Goal: Task Accomplishment & Management: Use online tool/utility

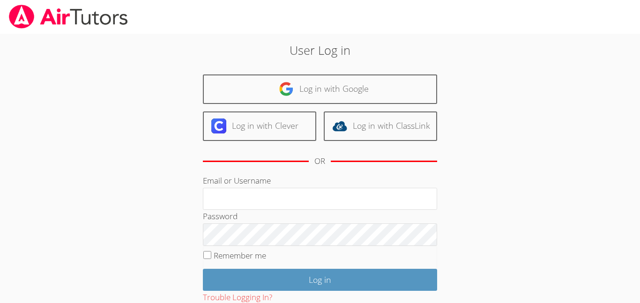
type input "."
type input "j.nunez12@lodiusd.org"
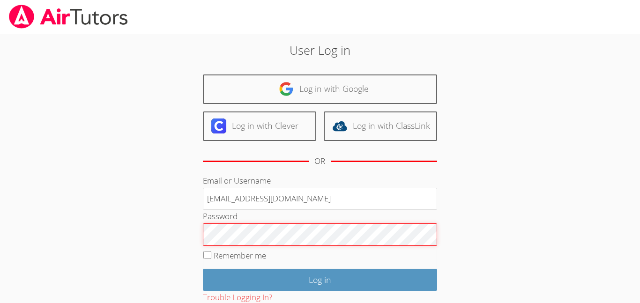
click at [203, 269] on input "Log in" at bounding box center [320, 280] width 234 height 22
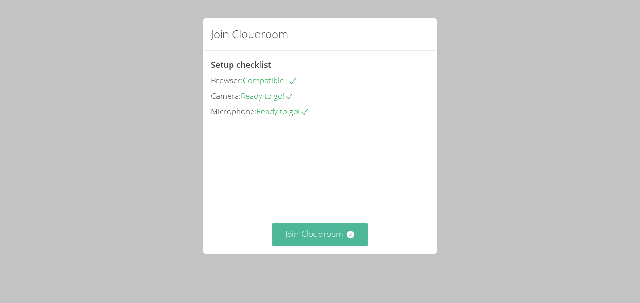
click at [320, 246] on button "Join Cloudroom" at bounding box center [320, 234] width 96 height 23
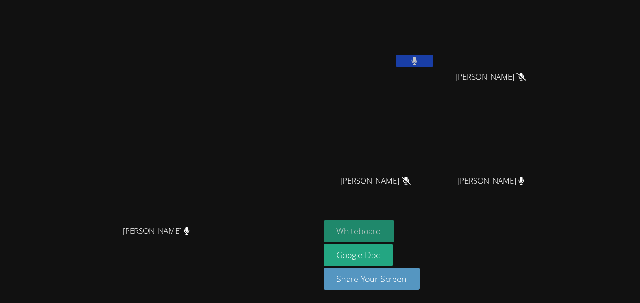
click at [394, 231] on button "Whiteboard" at bounding box center [359, 231] width 71 height 22
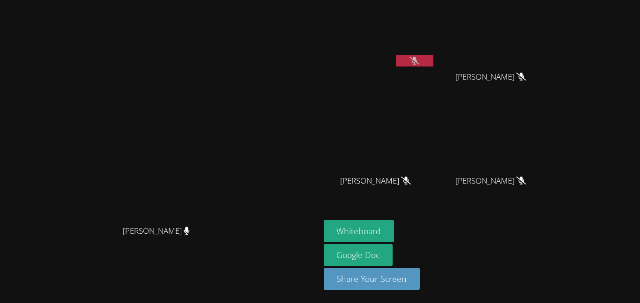
click at [433, 58] on button at bounding box center [414, 61] width 37 height 12
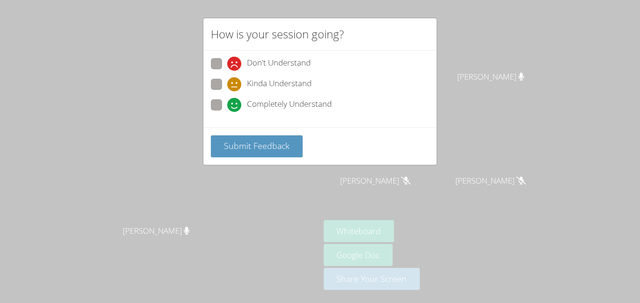
click at [227, 112] on span at bounding box center [227, 112] width 0 height 0
click at [227, 104] on input "Completely Understand" at bounding box center [231, 103] width 8 height 8
radio input "true"
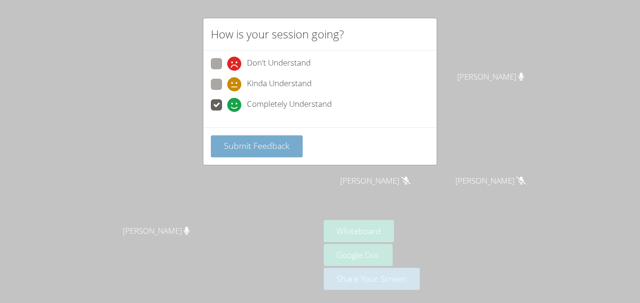
click at [240, 142] on span "Submit Feedback" at bounding box center [257, 145] width 66 height 11
